Goal: Task Accomplishment & Management: Manage account settings

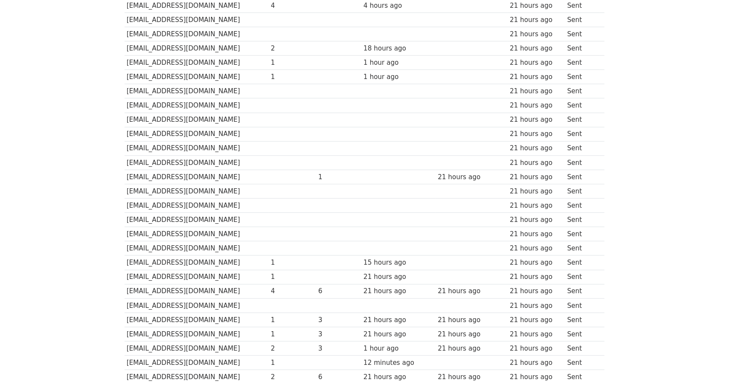
scroll to position [519, 0]
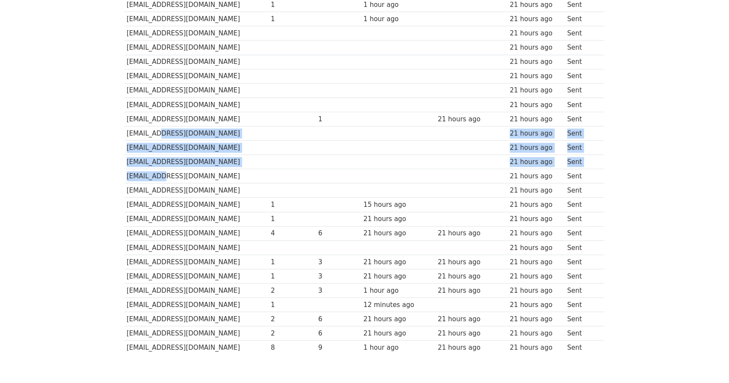
drag, startPoint x: 153, startPoint y: 131, endPoint x: 162, endPoint y: 178, distance: 47.9
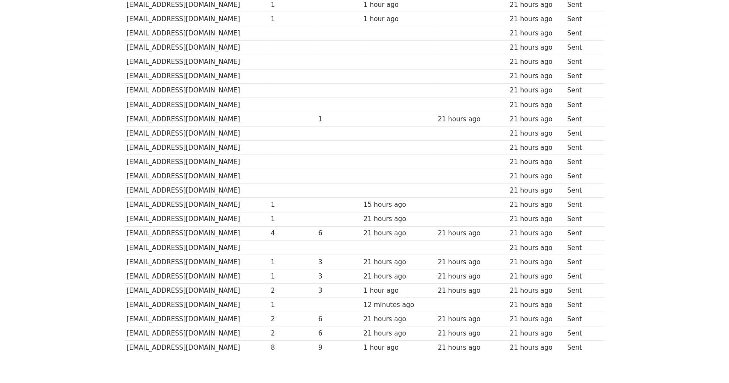
click at [177, 218] on td "[EMAIL_ADDRESS][DOMAIN_NAME]" at bounding box center [196, 219] width 144 height 14
click at [233, 184] on td "[EMAIL_ADDRESS][DOMAIN_NAME]" at bounding box center [196, 191] width 144 height 14
drag, startPoint x: 182, startPoint y: 191, endPoint x: 132, endPoint y: 189, distance: 50.2
click at [132, 189] on td "[EMAIL_ADDRESS][DOMAIN_NAME]" at bounding box center [196, 191] width 144 height 14
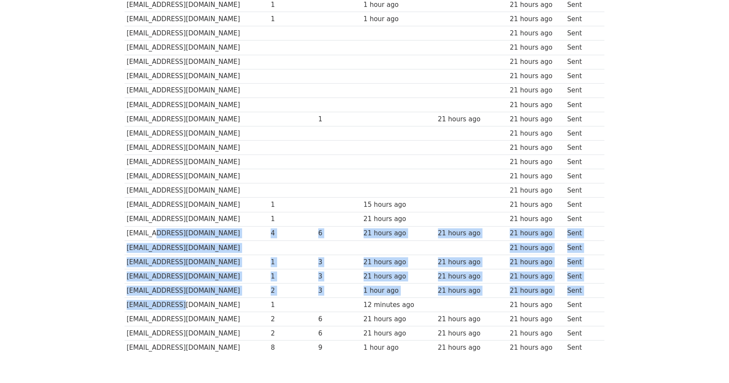
drag, startPoint x: 151, startPoint y: 227, endPoint x: 173, endPoint y: 306, distance: 81.7
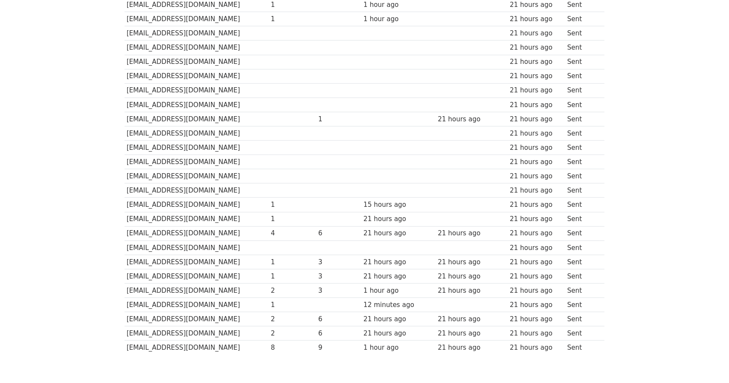
click at [173, 321] on td "[EMAIL_ADDRESS][DOMAIN_NAME]" at bounding box center [196, 319] width 144 height 14
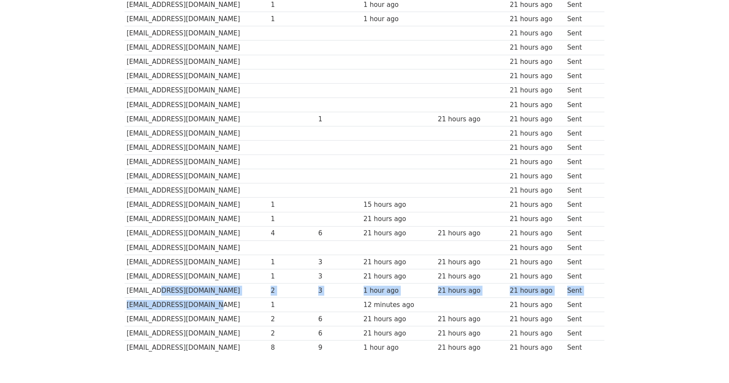
drag, startPoint x: 204, startPoint y: 303, endPoint x: 147, endPoint y: 293, distance: 57.4
click at [186, 292] on td "[EMAIL_ADDRESS][DOMAIN_NAME]" at bounding box center [196, 291] width 144 height 14
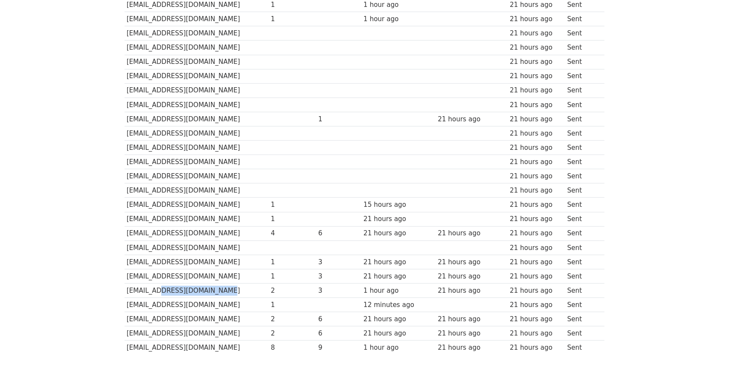
drag, startPoint x: 220, startPoint y: 292, endPoint x: 155, endPoint y: 289, distance: 65.3
click at [155, 289] on td "[EMAIL_ADDRESS][DOMAIN_NAME]" at bounding box center [196, 291] width 144 height 14
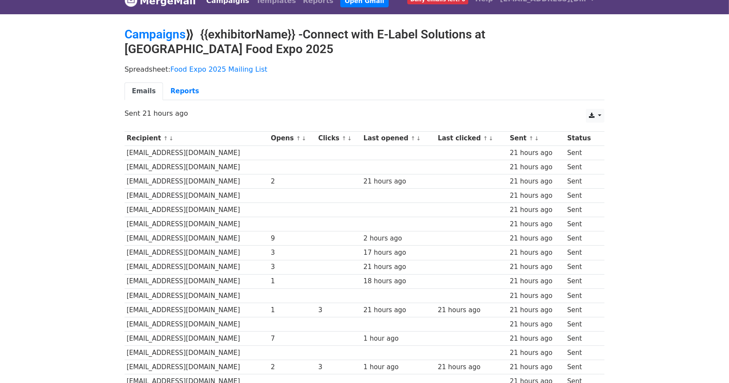
scroll to position [0, 0]
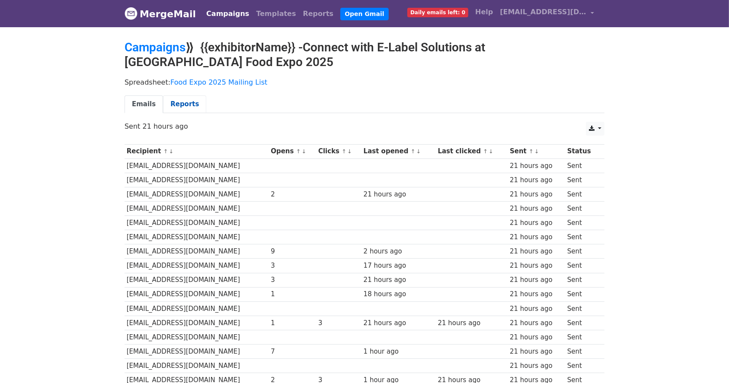
click at [177, 106] on link "Reports" at bounding box center [184, 105] width 43 height 18
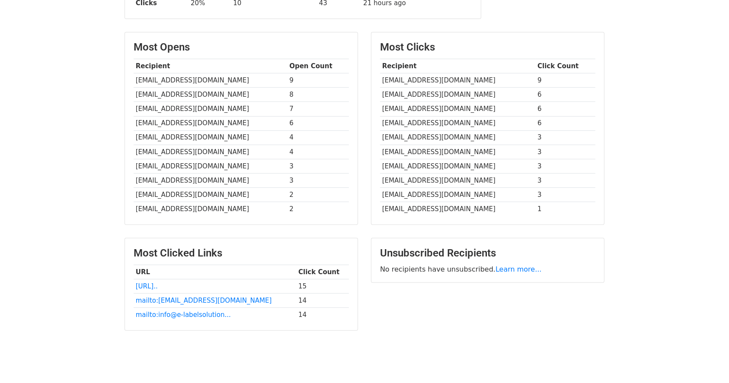
scroll to position [228, 0]
